Goal: Check status: Check status

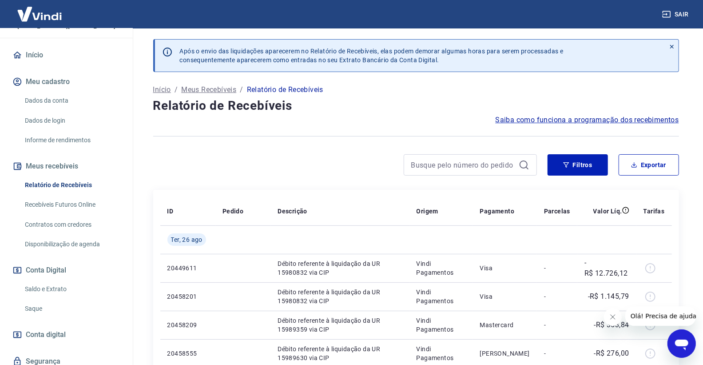
scroll to position [99, 0]
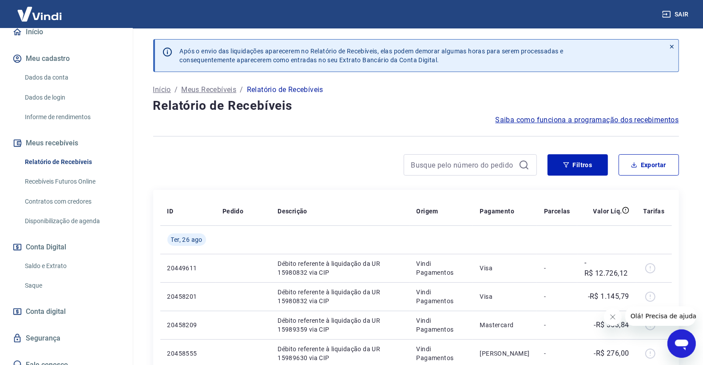
click at [94, 253] on button "Conta Digital" at bounding box center [66, 247] width 111 height 20
click at [94, 261] on link "Saldo e Extrato" at bounding box center [71, 266] width 101 height 18
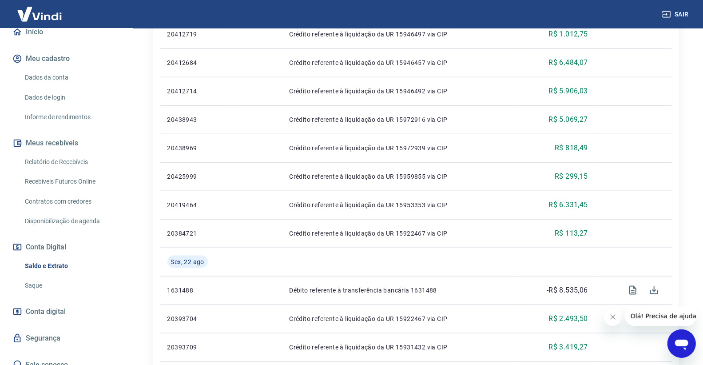
scroll to position [552, 0]
